Goal: Information Seeking & Learning: Learn about a topic

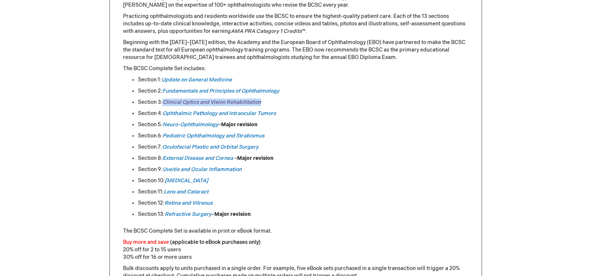
drag, startPoint x: 268, startPoint y: 103, endPoint x: 164, endPoint y: 103, distance: 104.0
click at [164, 103] on li "Section 3: Clinical Optics and [MEDICAL_DATA]" at bounding box center [303, 101] width 330 height 7
click at [207, 111] on img at bounding box center [209, 114] width 10 height 10
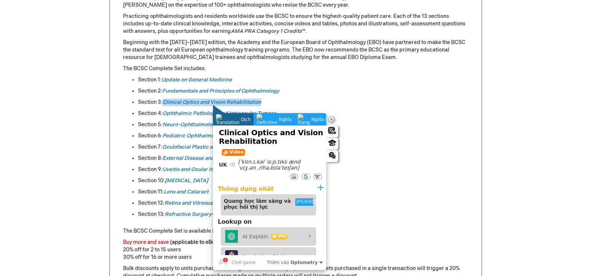
click at [342, 97] on ul "Section 1: Update on General Medicine Section 2: Fundamentals and Principles of…" at bounding box center [295, 147] width 345 height 142
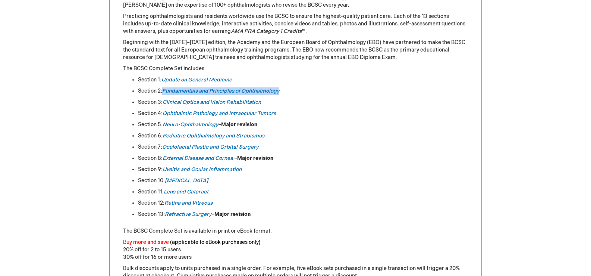
drag, startPoint x: 290, startPoint y: 89, endPoint x: 163, endPoint y: 92, distance: 127.5
click at [163, 92] on li "Section 2: Fundamentals and Principles of Ophthalmology" at bounding box center [303, 90] width 330 height 7
click at [214, 101] on img at bounding box center [218, 103] width 10 height 10
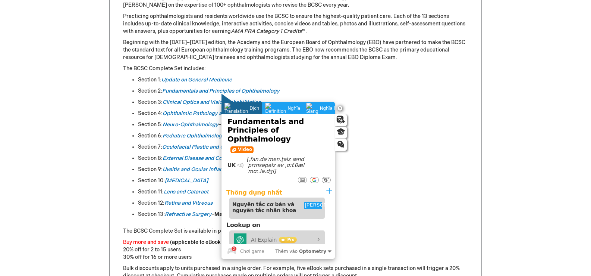
click at [375, 104] on li "Section 3: Clinical Optics and Vision Rehabilitation" at bounding box center [303, 101] width 330 height 7
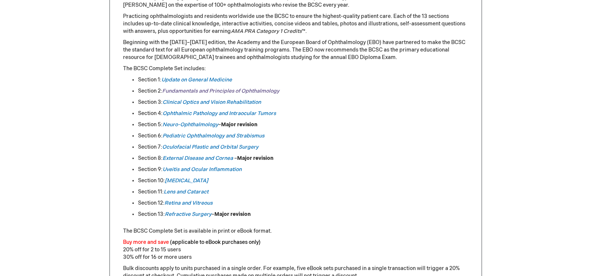
click at [259, 92] on link "Fundamentals and Principles of Ophthalmology" at bounding box center [220, 91] width 117 height 6
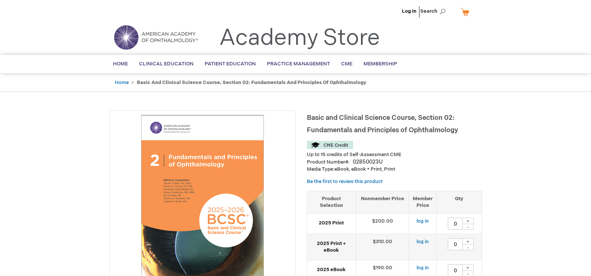
scroll to position [112, 0]
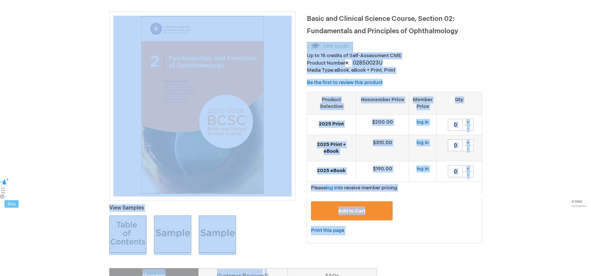
drag, startPoint x: 472, startPoint y: 19, endPoint x: 307, endPoint y: 6, distance: 165.6
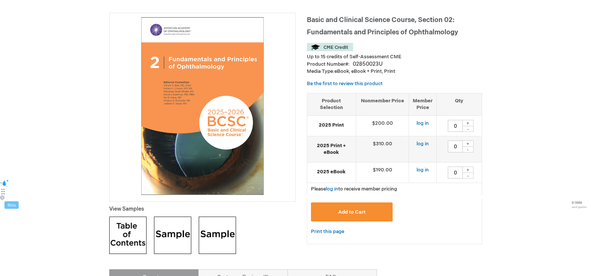
click at [337, 35] on span "Basic and Clinical Science Course, Section 02: Fundamentals and Principles of O…" at bounding box center [382, 26] width 151 height 20
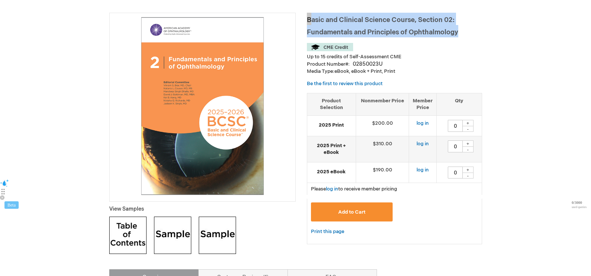
drag, startPoint x: 460, startPoint y: 33, endPoint x: 307, endPoint y: 22, distance: 153.3
click at [307, 22] on h1 "Basic and Clinical Science Course, Section 02: Fundamentals and Principles of O…" at bounding box center [394, 25] width 175 height 25
copy span "Basic and Clinical Science Course, Section 02: Fundamentals and Principles of O…"
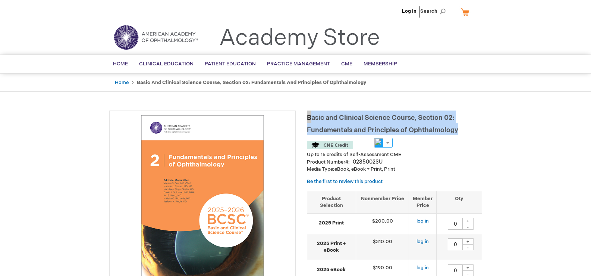
scroll to position [112, 0]
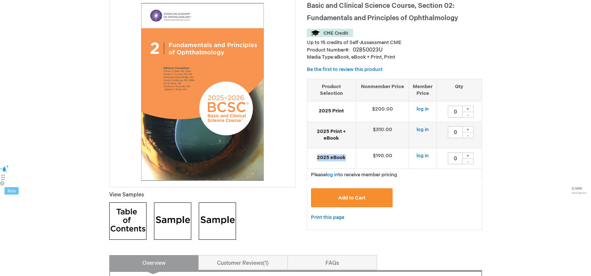
drag, startPoint x: 346, startPoint y: 158, endPoint x: 315, endPoint y: 158, distance: 30.2
click at [315, 158] on strong "2025 eBook" at bounding box center [331, 157] width 41 height 7
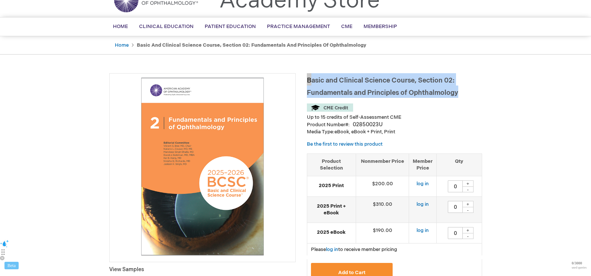
drag, startPoint x: 463, startPoint y: 92, endPoint x: 308, endPoint y: 81, distance: 155.5
click at [308, 81] on h1 "Basic and Clinical Science Course, Section 02: Fundamentals and Principles of O…" at bounding box center [394, 85] width 175 height 25
copy span "Basic and Clinical Science Course, Section 02: Fundamentals and Principles of O…"
